Goal: Transaction & Acquisition: Purchase product/service

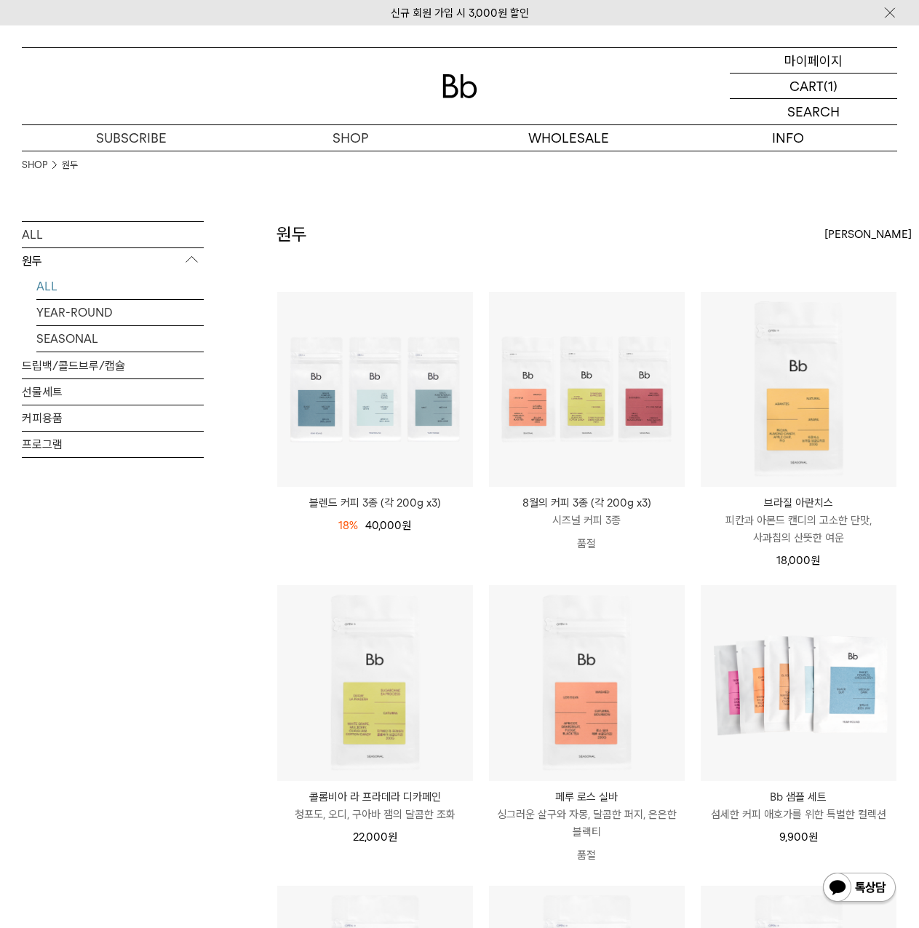
click at [804, 62] on p "마이페이지" at bounding box center [814, 60] width 58 height 25
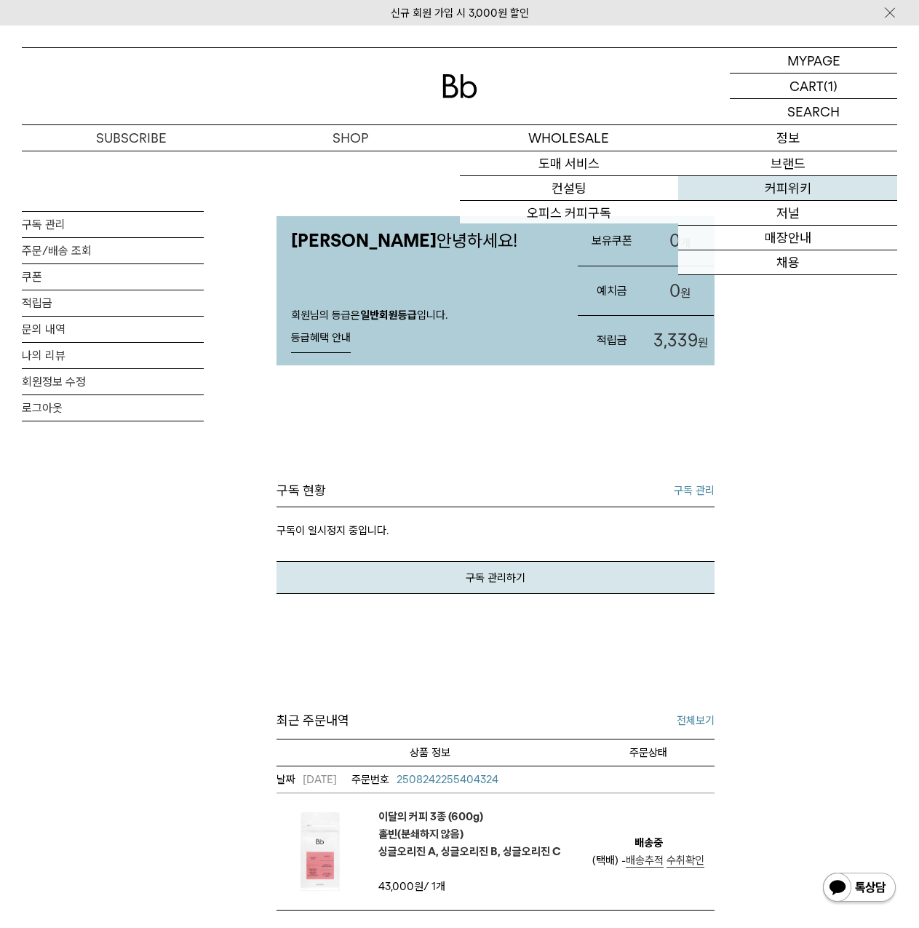
click at [792, 198] on link "커피위키" at bounding box center [788, 188] width 219 height 25
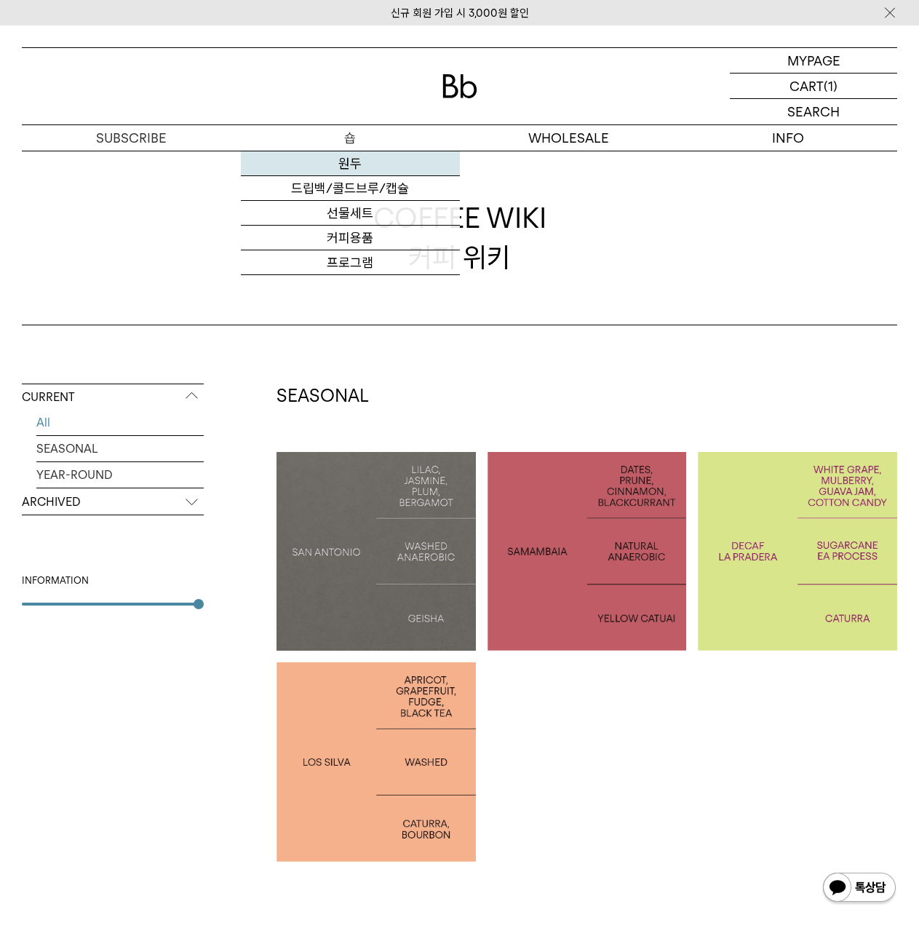
click at [360, 163] on link "원두" at bounding box center [350, 163] width 219 height 25
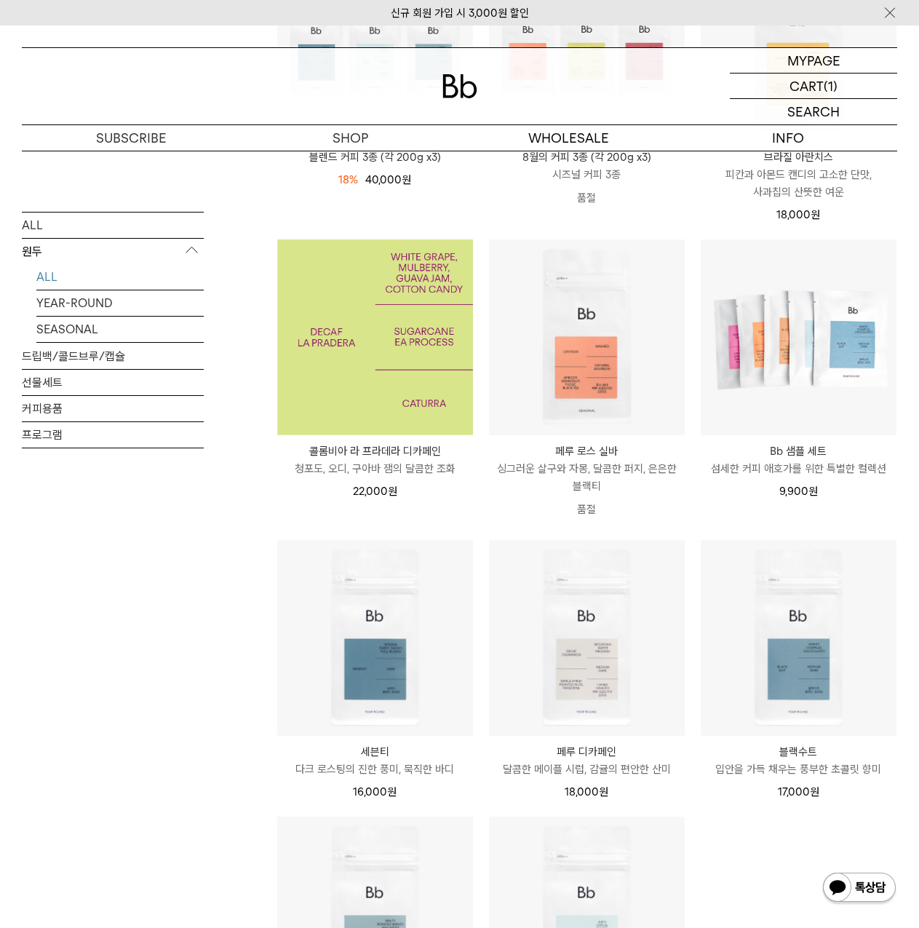
scroll to position [146, 0]
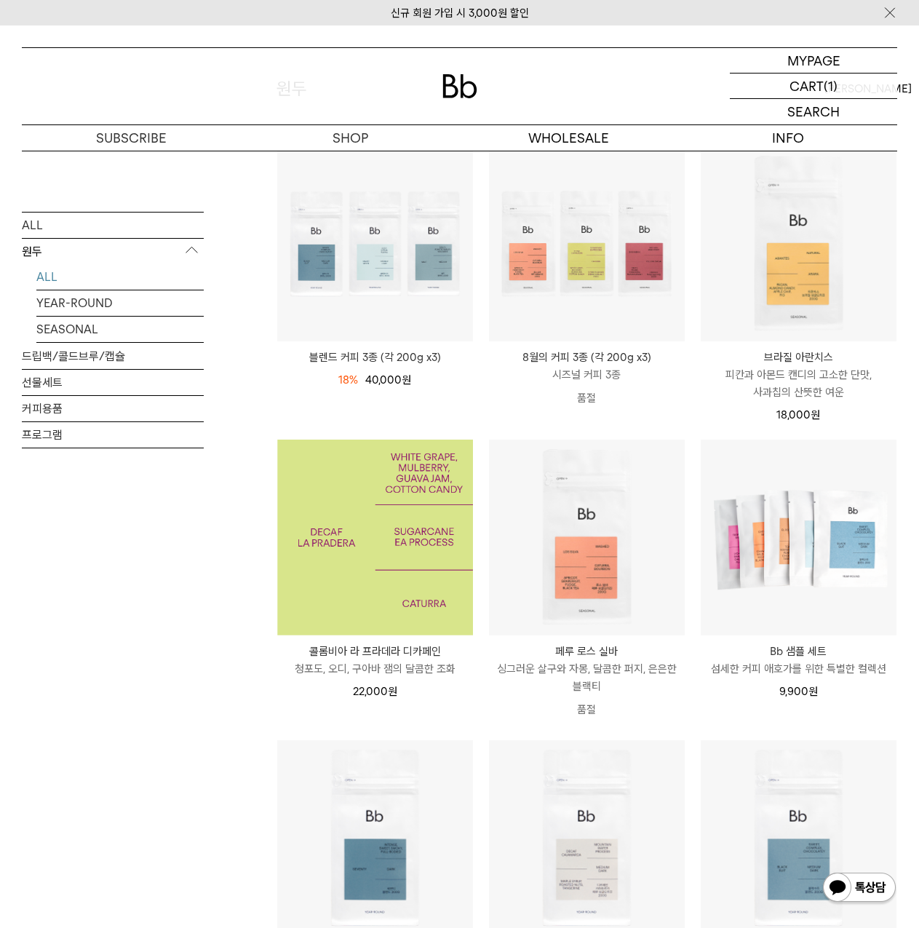
click at [383, 580] on img at bounding box center [375, 538] width 196 height 196
